Goal: Transaction & Acquisition: Download file/media

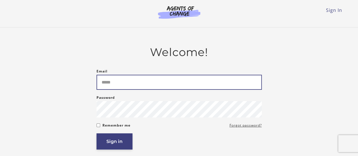
type input "**********"
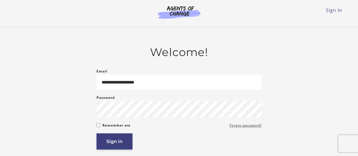
click at [114, 144] on button "Sign in" at bounding box center [114, 141] width 36 height 16
